Goal: Navigation & Orientation: Find specific page/section

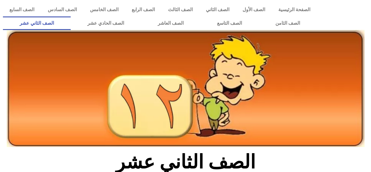
scroll to position [280, 0]
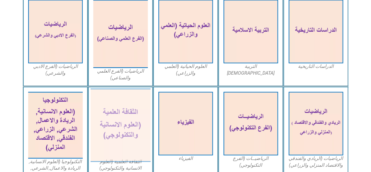
click at [128, 111] on img at bounding box center [120, 124] width 60 height 73
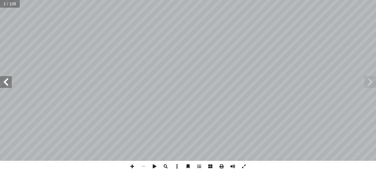
click at [11, 82] on span at bounding box center [6, 82] width 12 height 12
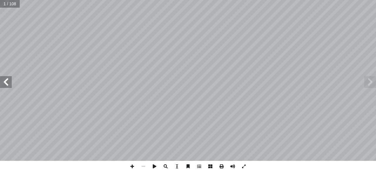
click at [11, 82] on span at bounding box center [6, 82] width 12 height 12
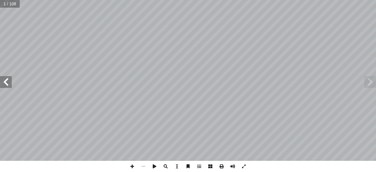
click at [11, 82] on span at bounding box center [6, 82] width 12 height 12
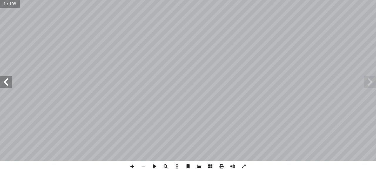
click at [11, 82] on span at bounding box center [6, 82] width 12 height 12
click at [5, 78] on span at bounding box center [6, 82] width 12 height 12
click at [120, 53] on html "الصفحة الرئيسية الصف الأول الصف الثاني الصف الثالث الصف الرابع الصف الخامس الصف…" at bounding box center [188, 26] width 376 height 53
